Goal: Task Accomplishment & Management: Complete application form

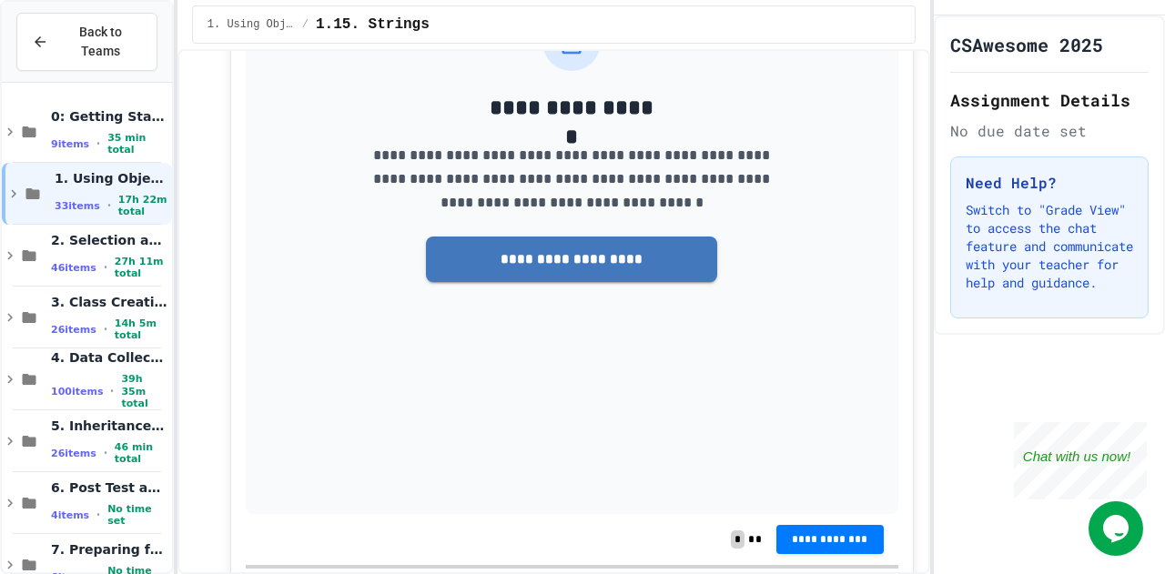
scroll to position [19140, 0]
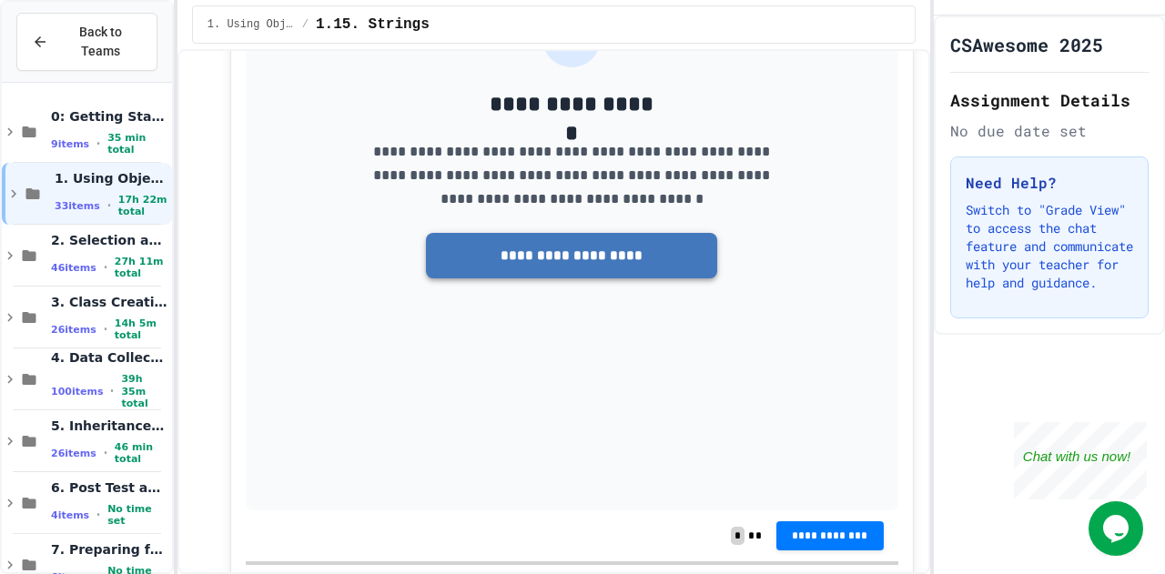
click at [552, 278] on button "**********" at bounding box center [571, 255] width 291 height 45
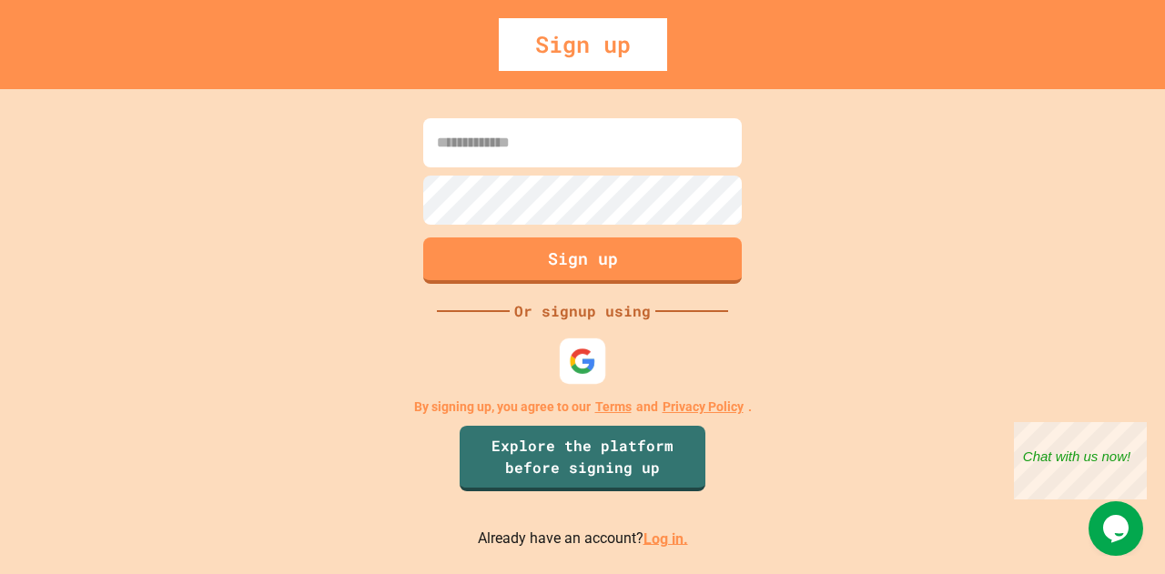
click at [590, 362] on img at bounding box center [582, 361] width 27 height 27
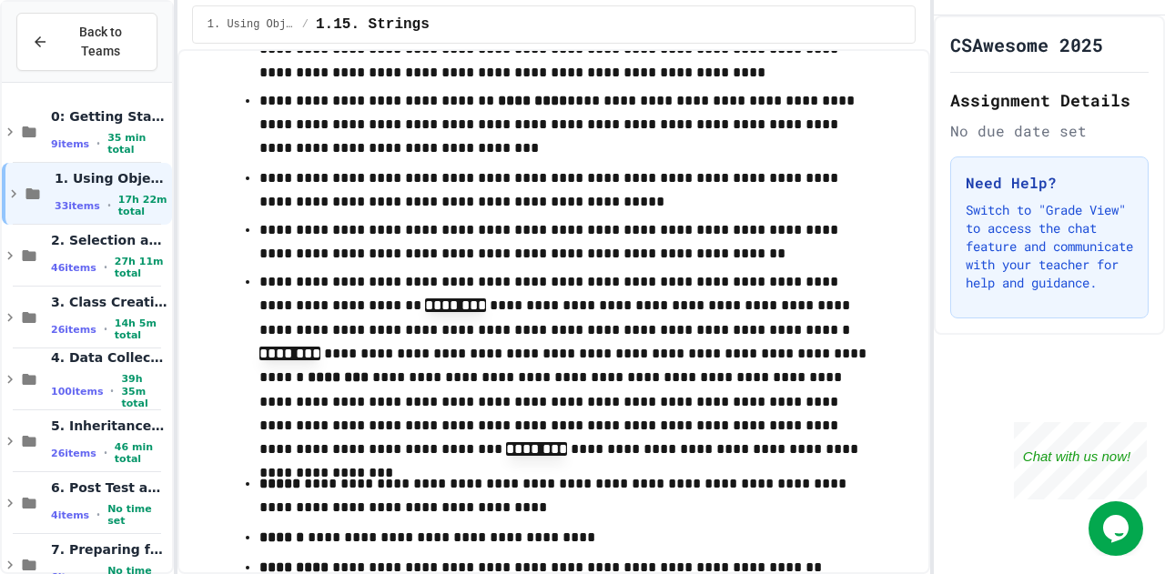
scroll to position [19865, 0]
